Goal: Information Seeking & Learning: Learn about a topic

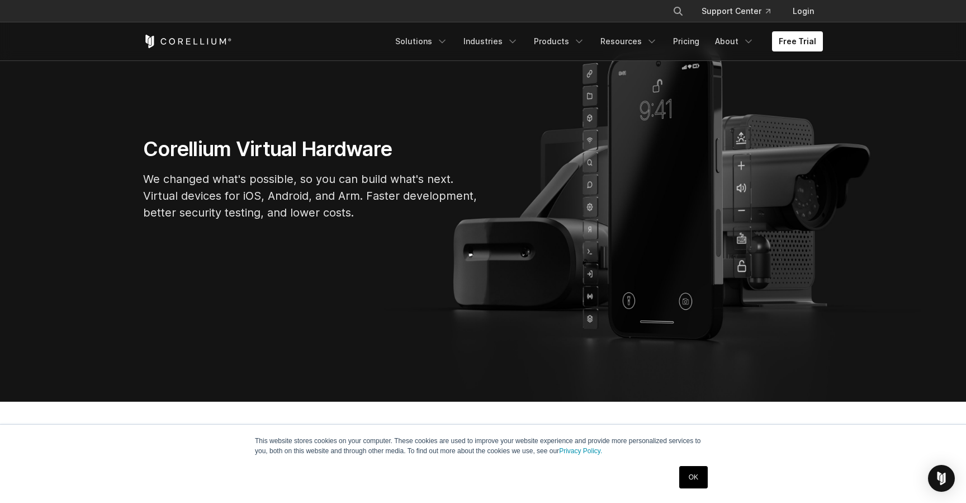
scroll to position [135, 0]
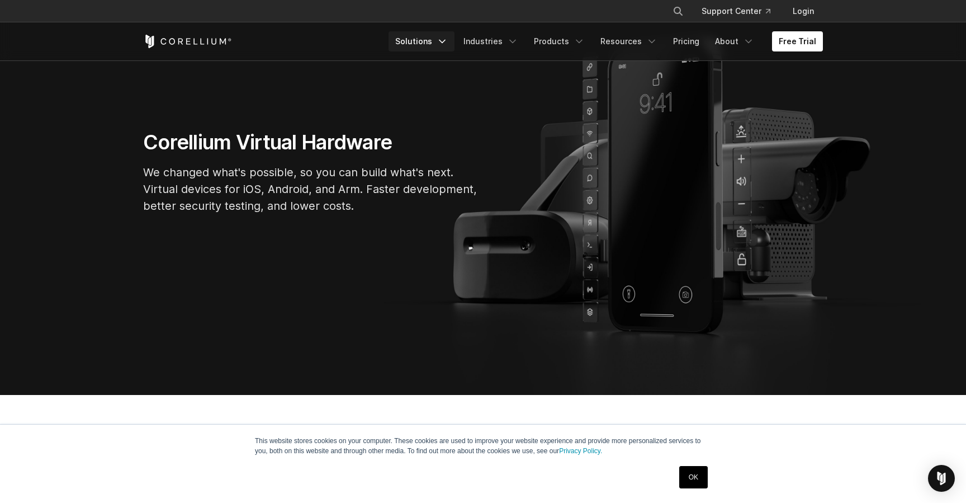
click at [448, 42] on icon "Navigation Menu" at bounding box center [442, 41] width 11 height 11
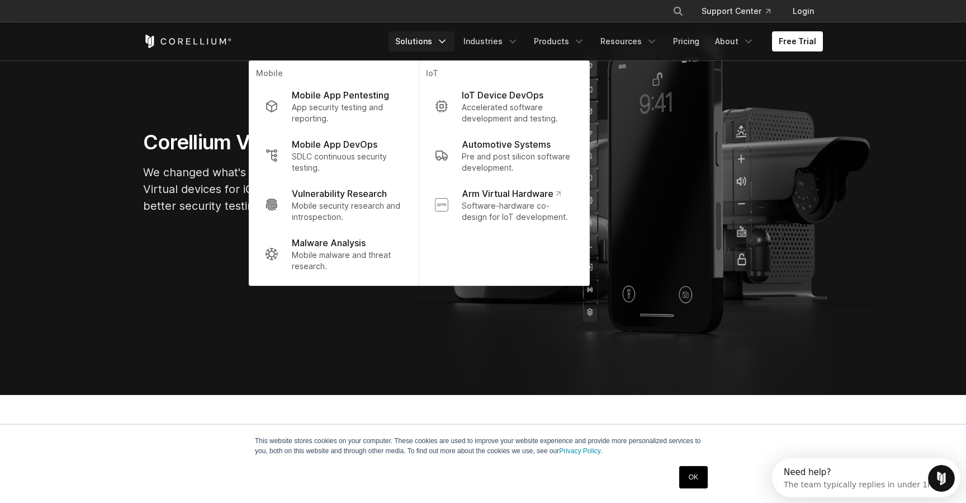
scroll to position [0, 0]
click at [448, 42] on icon "Navigation Menu" at bounding box center [442, 41] width 11 height 11
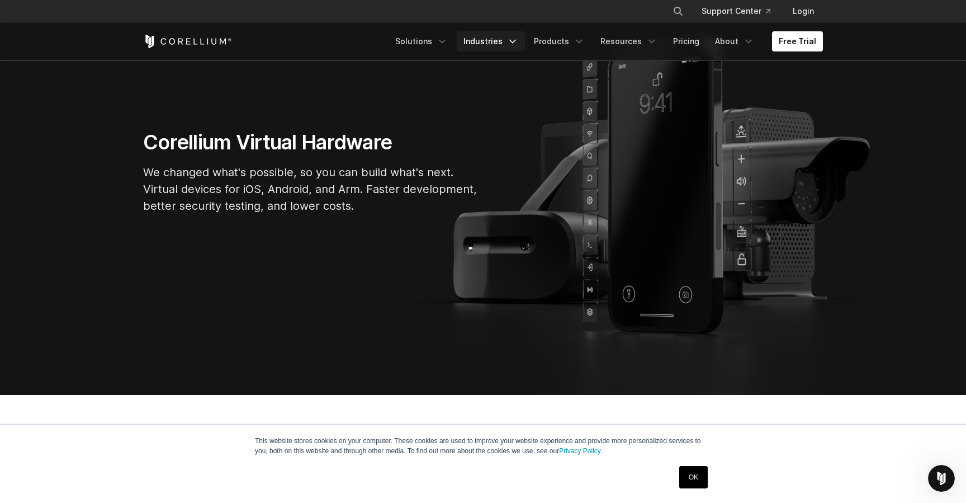
click at [518, 39] on icon "Navigation Menu" at bounding box center [512, 41] width 11 height 11
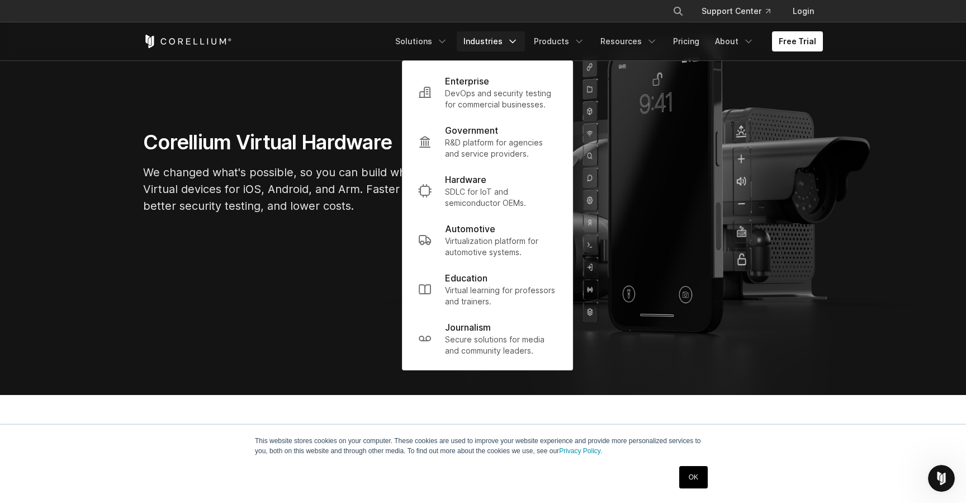
click at [518, 39] on icon "Navigation Menu" at bounding box center [512, 41] width 11 height 11
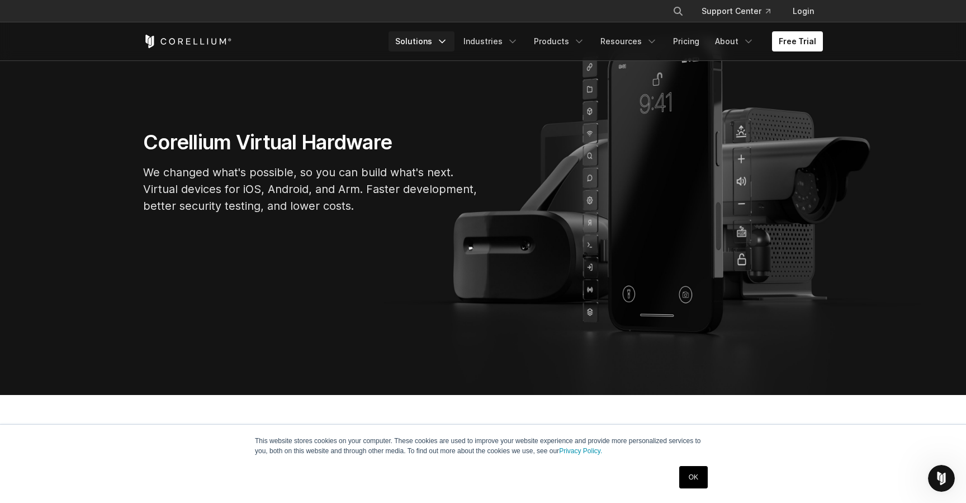
click at [430, 40] on link "Solutions" at bounding box center [422, 41] width 66 height 20
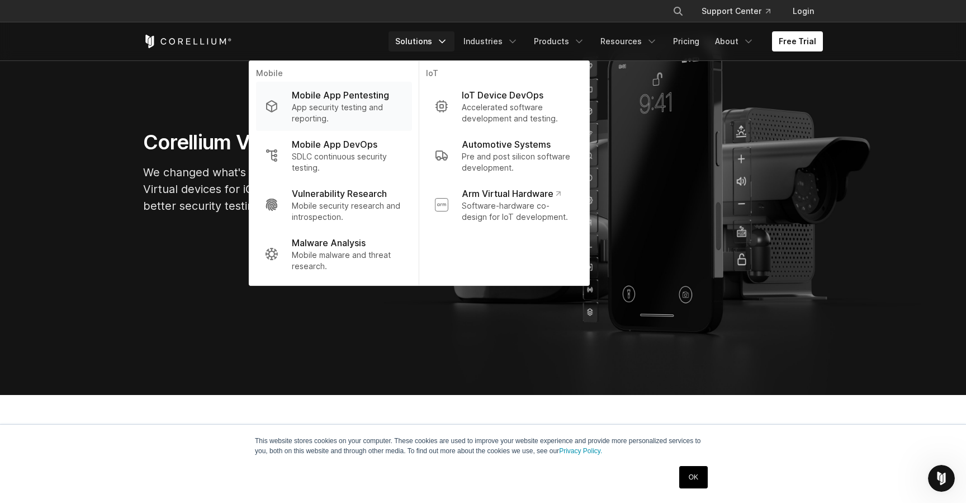
click at [360, 98] on p "Mobile App Pentesting" at bounding box center [340, 94] width 97 height 13
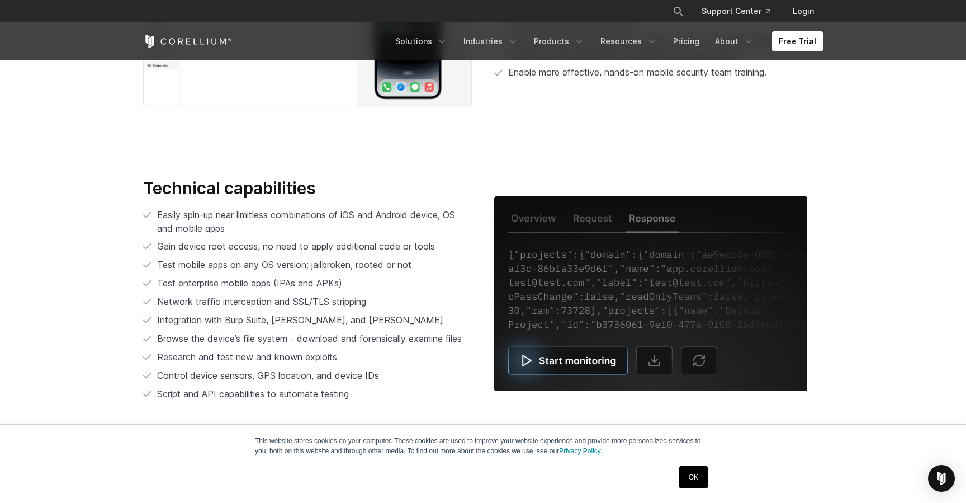
scroll to position [2231, 0]
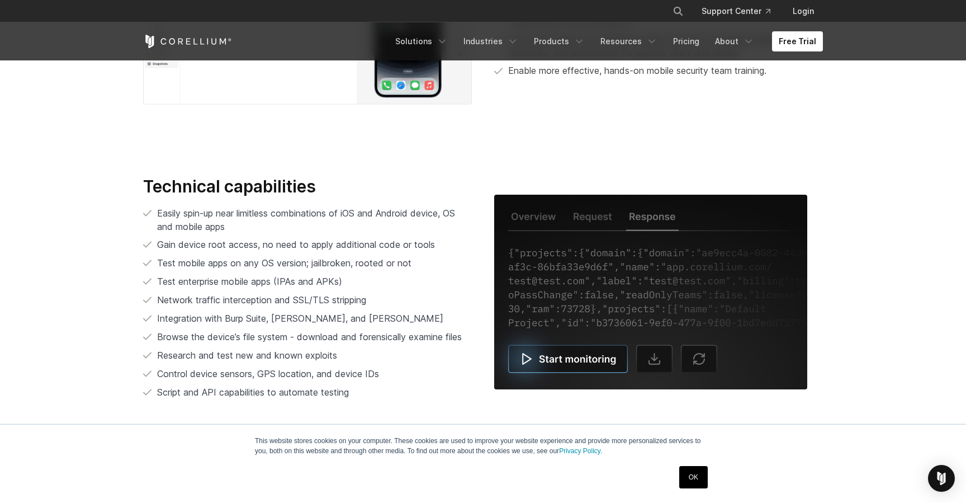
click at [314, 295] on span "Network traffic interception and SSL/TLS stripping" at bounding box center [261, 299] width 209 height 11
click at [301, 278] on span "Test enterprise mobile apps (IPAs and APKs)" at bounding box center [249, 281] width 185 height 11
click at [303, 289] on ul "Easily spin-up near limitless combinations of iOS and Android device, OS and mo…" at bounding box center [307, 302] width 329 height 193
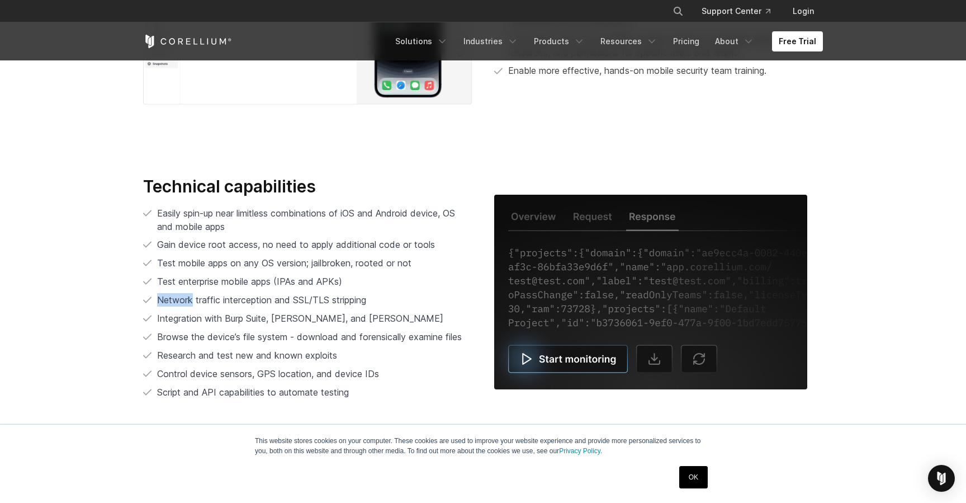
click at [303, 289] on ul "Easily spin-up near limitless combinations of iOS and Android device, OS and mo…" at bounding box center [307, 302] width 329 height 193
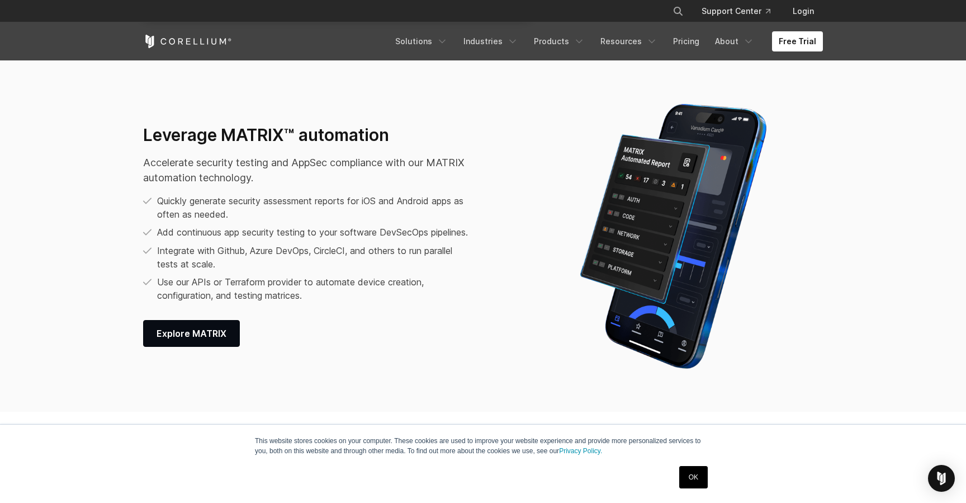
scroll to position [1410, 0]
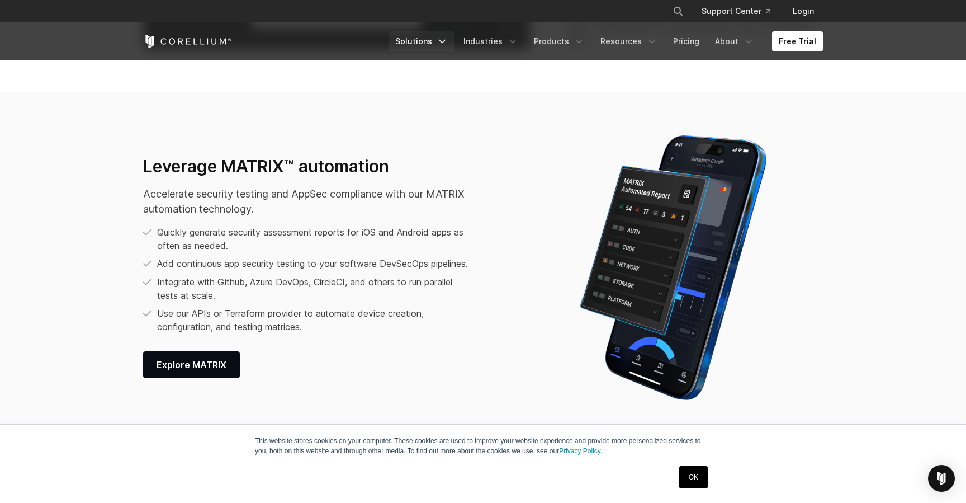
click at [446, 43] on icon "Navigation Menu" at bounding box center [442, 41] width 11 height 11
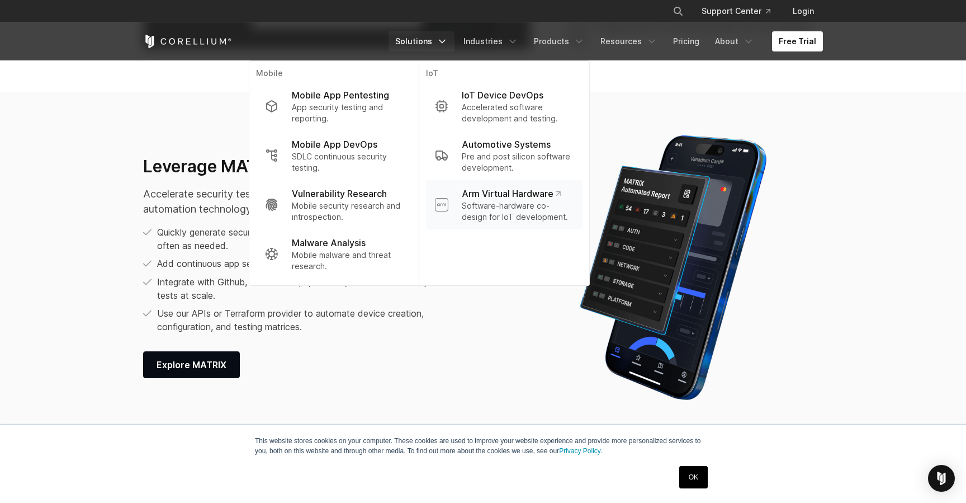
click at [511, 204] on p "Software-hardware co-design for IoT development." at bounding box center [518, 211] width 112 height 22
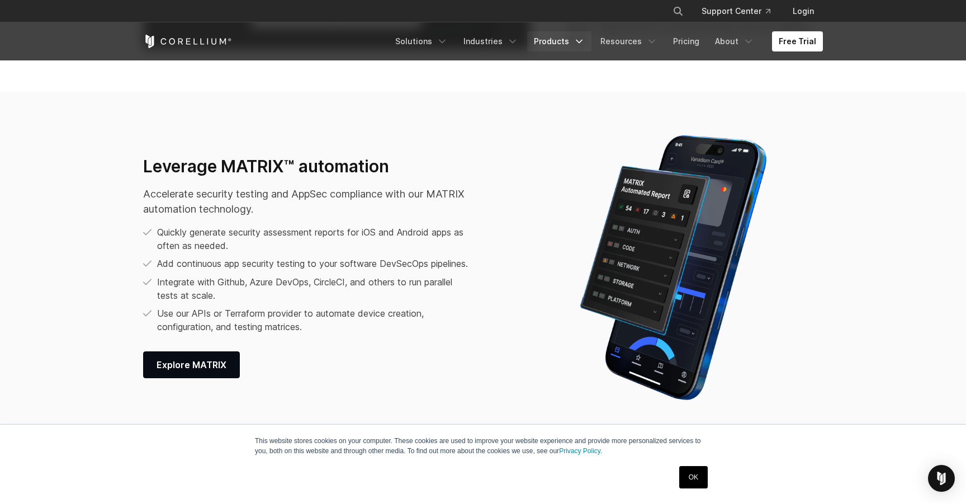
click at [564, 42] on link "Products" at bounding box center [559, 41] width 64 height 20
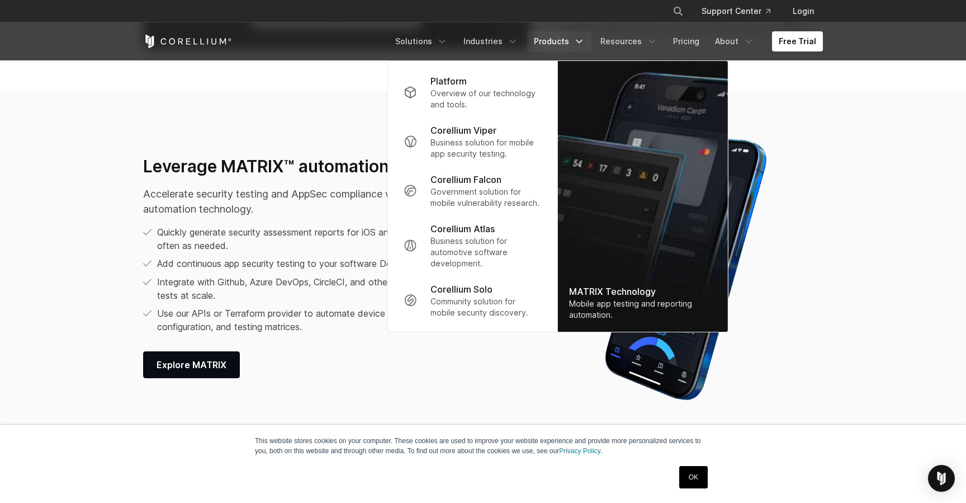
click at [464, 371] on div "Explore MATRIX" at bounding box center [309, 364] width 332 height 27
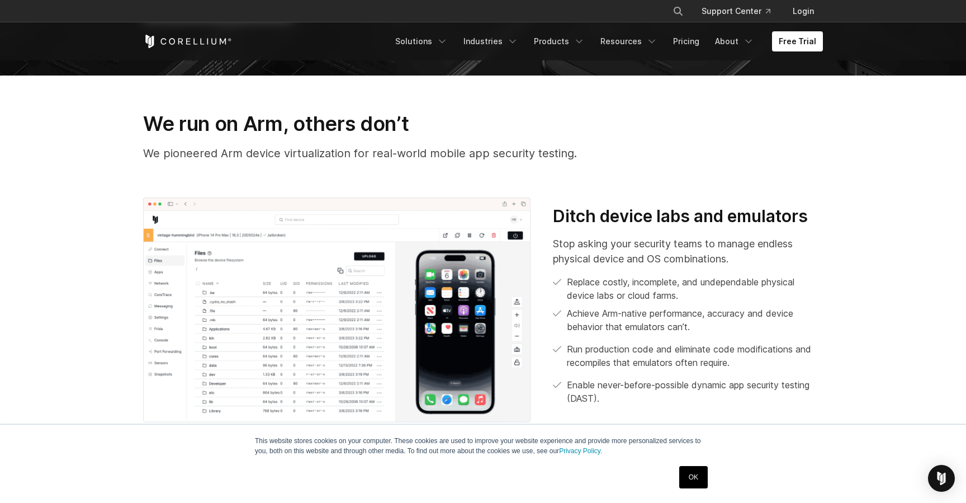
scroll to position [417, 0]
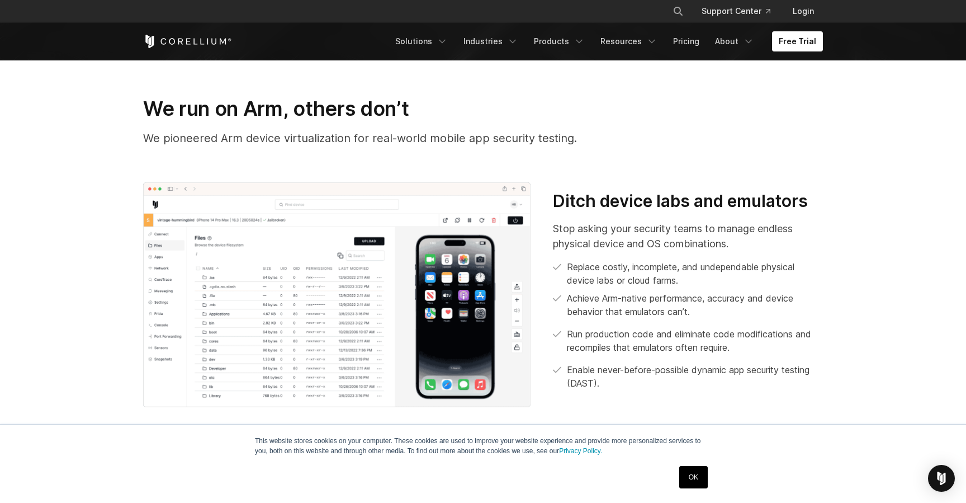
click at [689, 478] on link "OK" at bounding box center [694, 477] width 29 height 22
